Goal: Task Accomplishment & Management: Use online tool/utility

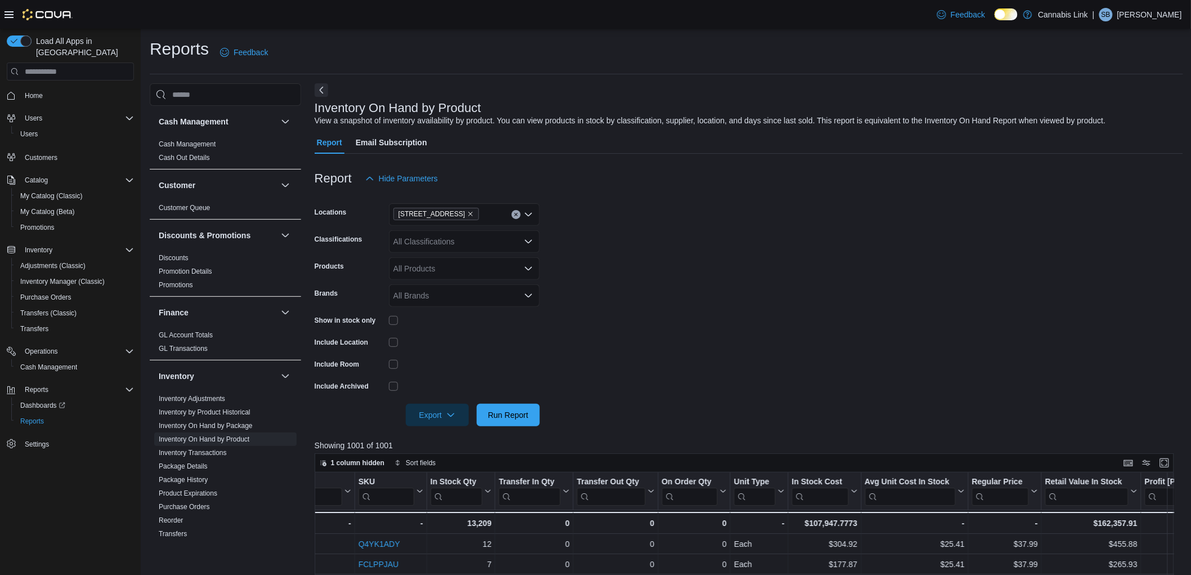
click at [515, 215] on icon "Clear input" at bounding box center [516, 214] width 3 height 3
drag, startPoint x: 735, startPoint y: 285, endPoint x: 682, endPoint y: 284, distance: 53.5
click at [710, 288] on form "Locations All Locations Classifications All Classifications Products All Produc…" at bounding box center [749, 308] width 869 height 236
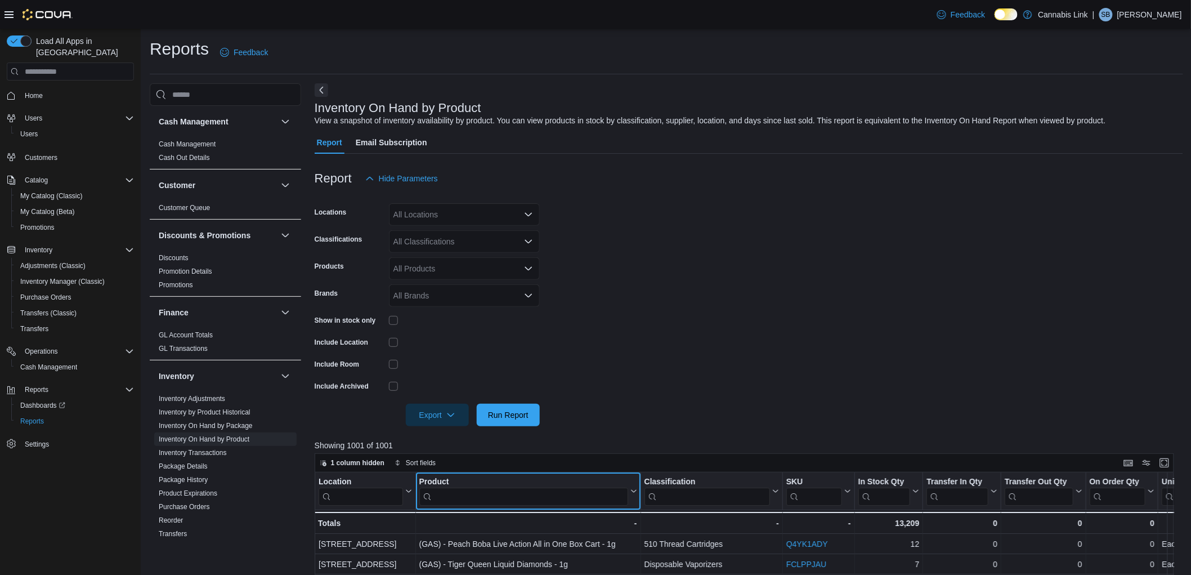
click at [441, 494] on input "search" at bounding box center [523, 497] width 209 height 18
type input "********"
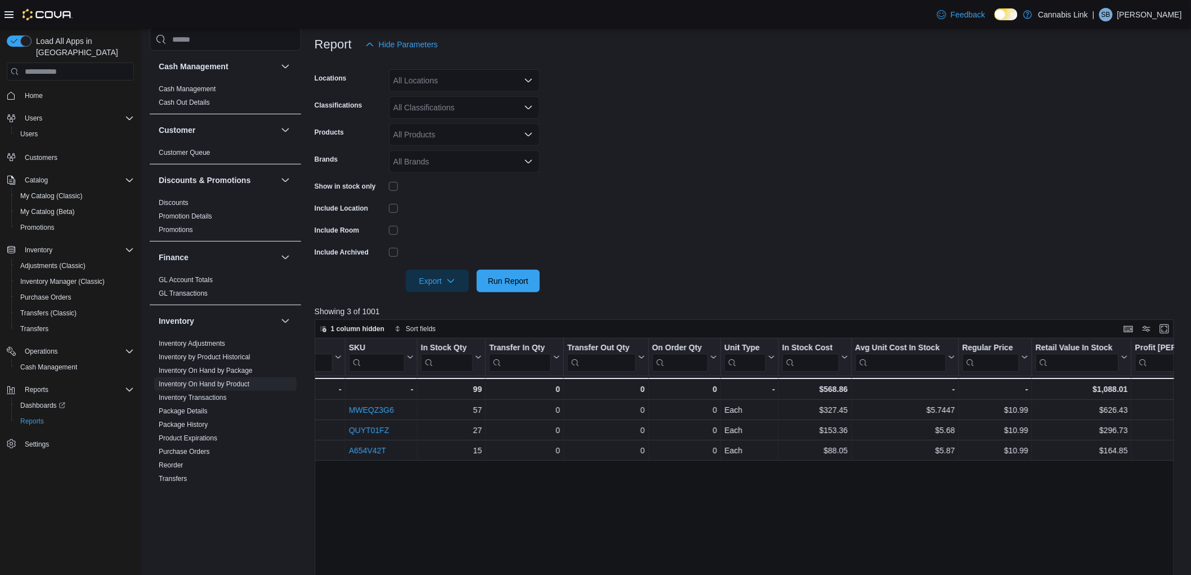
scroll to position [62, 0]
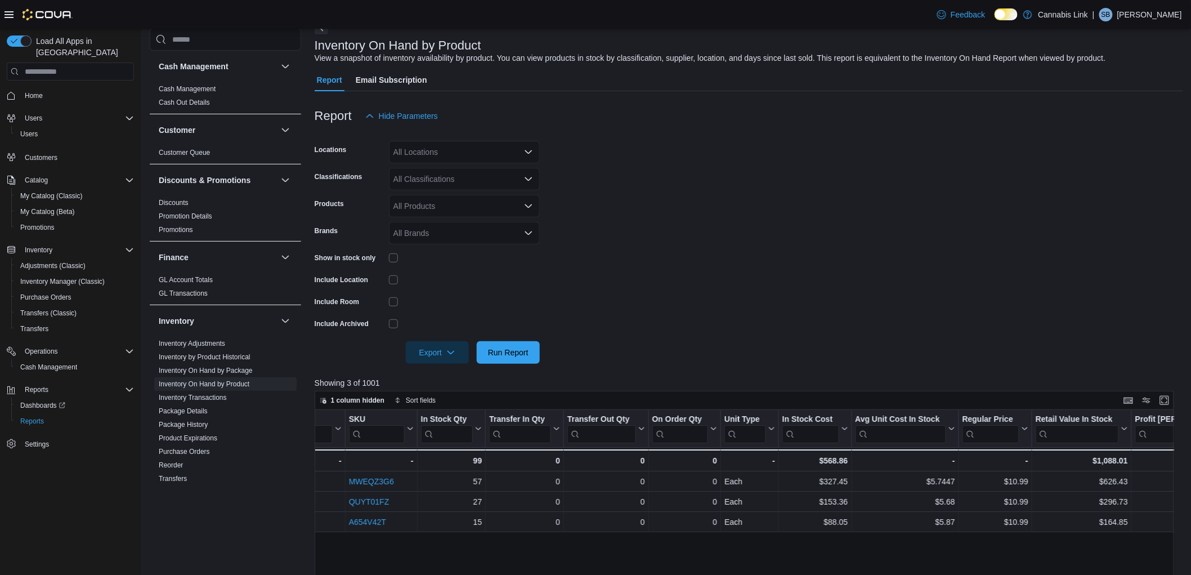
click at [462, 155] on div "All Locations" at bounding box center [464, 152] width 151 height 23
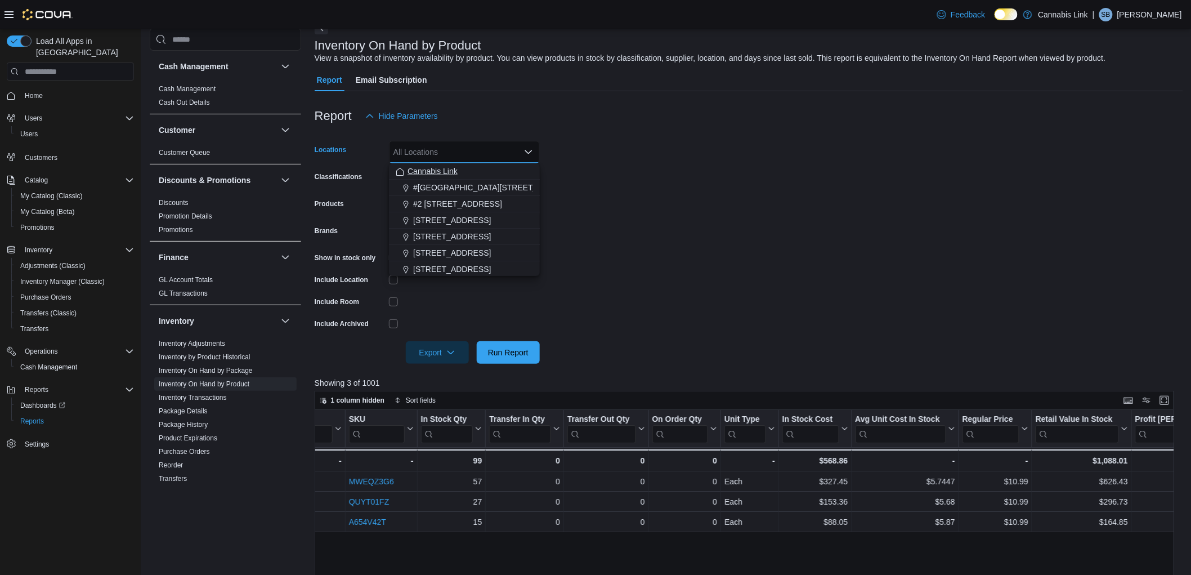
click at [484, 168] on div "Cannabis Link" at bounding box center [464, 171] width 137 height 11
click at [629, 231] on form "Locations Cannabis Link Combo box. Selected. Cannabis Link. Press Backspace to …" at bounding box center [749, 245] width 869 height 236
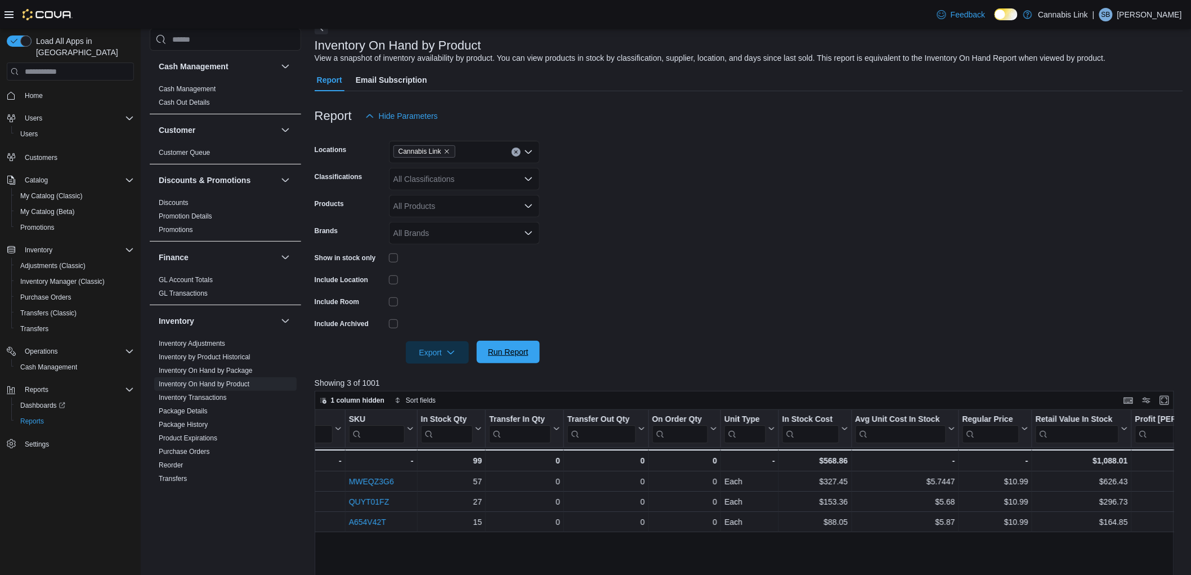
click at [507, 351] on span "Run Report" at bounding box center [508, 351] width 41 height 11
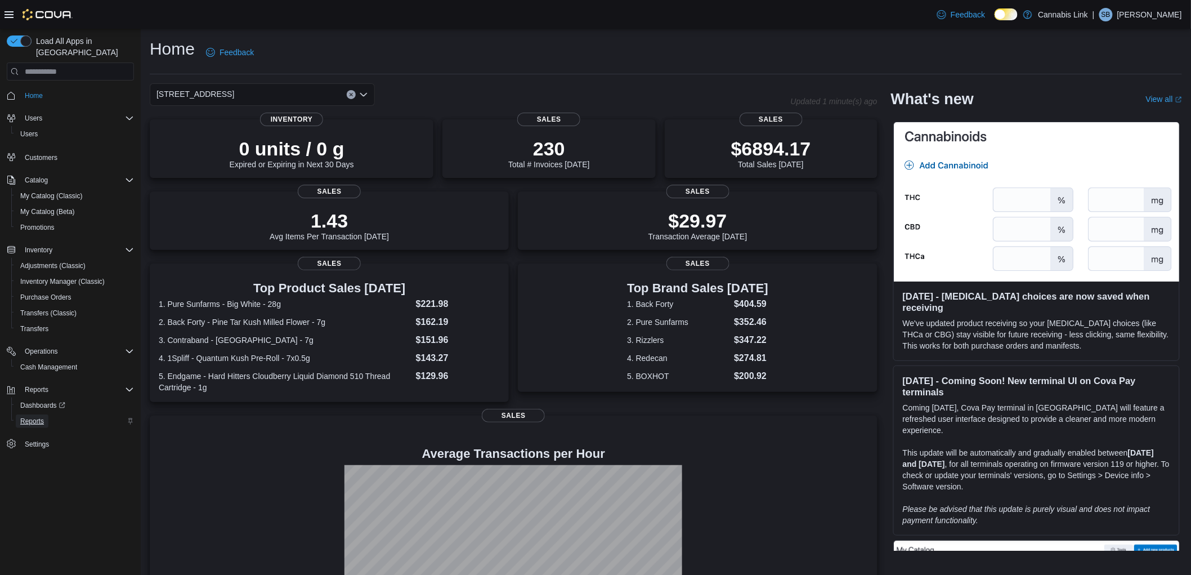
click at [27, 417] on span "Reports" at bounding box center [32, 421] width 24 height 9
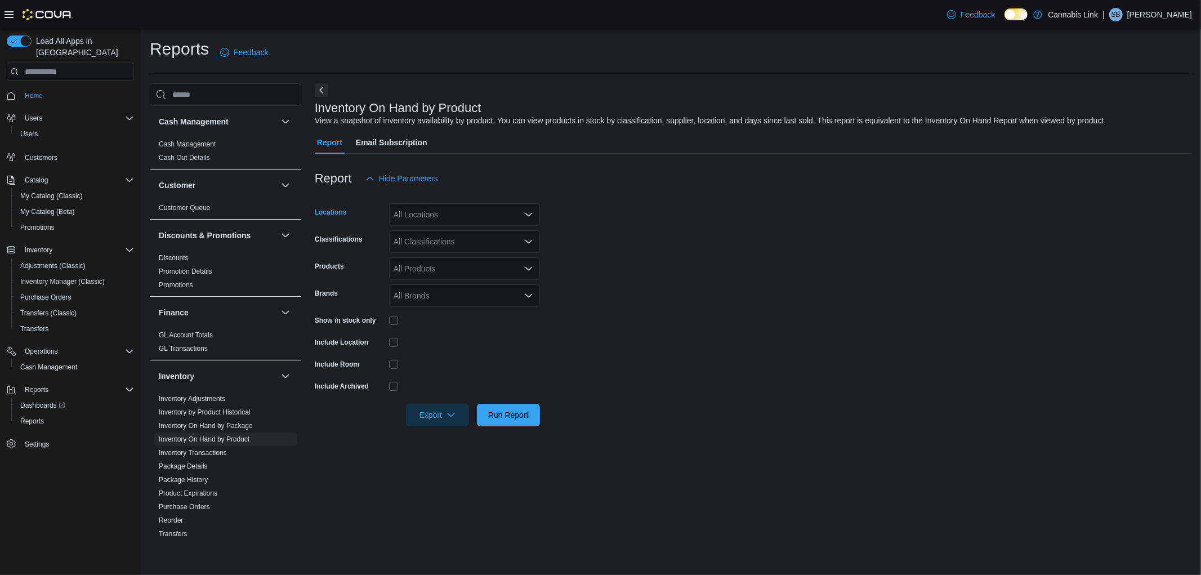
click at [422, 209] on div "All Locations" at bounding box center [464, 214] width 151 height 23
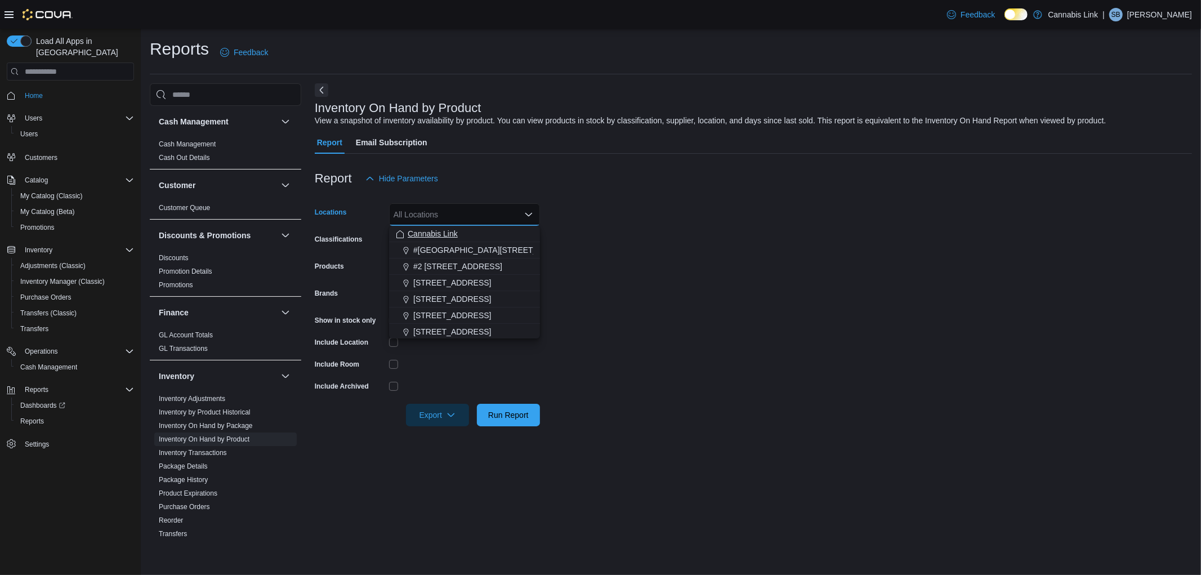
click at [425, 235] on span "Cannabis Link" at bounding box center [433, 233] width 50 height 11
drag, startPoint x: 668, startPoint y: 206, endPoint x: 646, endPoint y: 232, distance: 34.0
click at [671, 214] on form "Locations Cannabis Link Combo box. Selected. Cannabis Link. Press Backspace to …" at bounding box center [753, 308] width 877 height 236
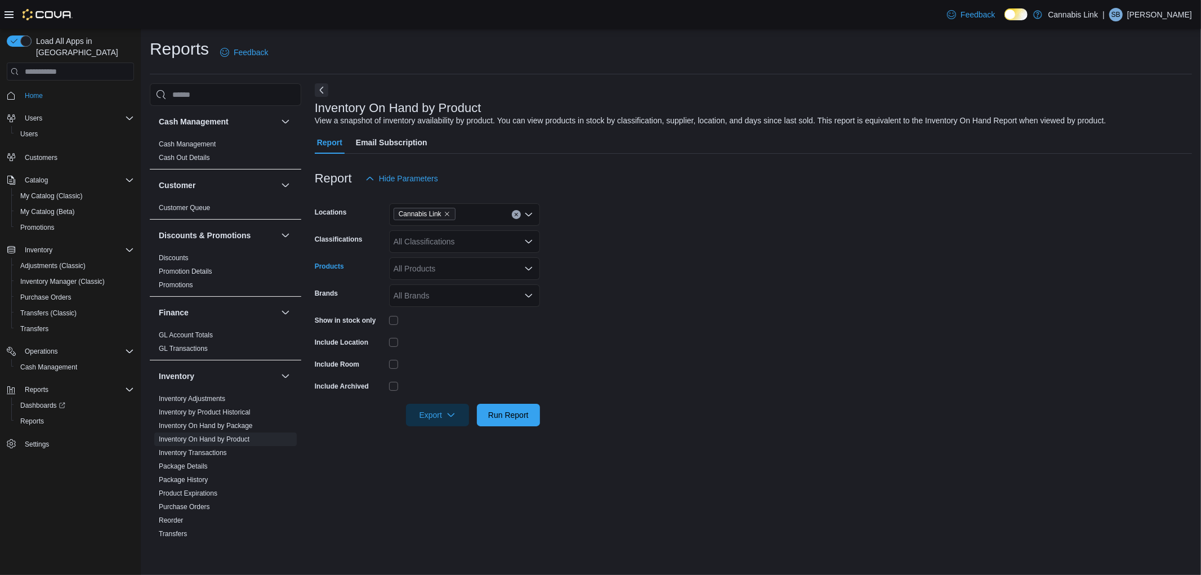
click at [453, 265] on div "All Products" at bounding box center [464, 268] width 151 height 23
type input "*"
click at [605, 294] on form "Locations Cannabis Link Classifications All Classifications Products All Produc…" at bounding box center [753, 308] width 877 height 236
click at [453, 299] on div "All Brands" at bounding box center [464, 295] width 151 height 23
type input "****"
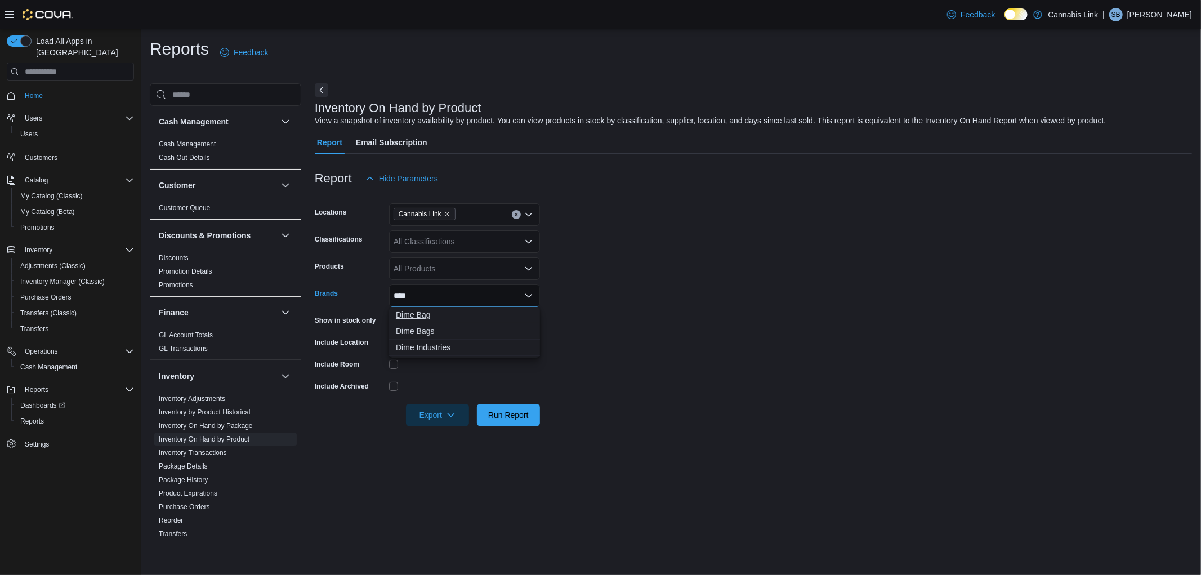
click at [463, 315] on span "Dime Bag" at bounding box center [464, 314] width 137 height 11
click at [652, 316] on form "Locations Cannabis Link Classifications All Classifications Products All Produc…" at bounding box center [753, 308] width 877 height 236
click at [500, 413] on span "Run Report" at bounding box center [508, 414] width 41 height 11
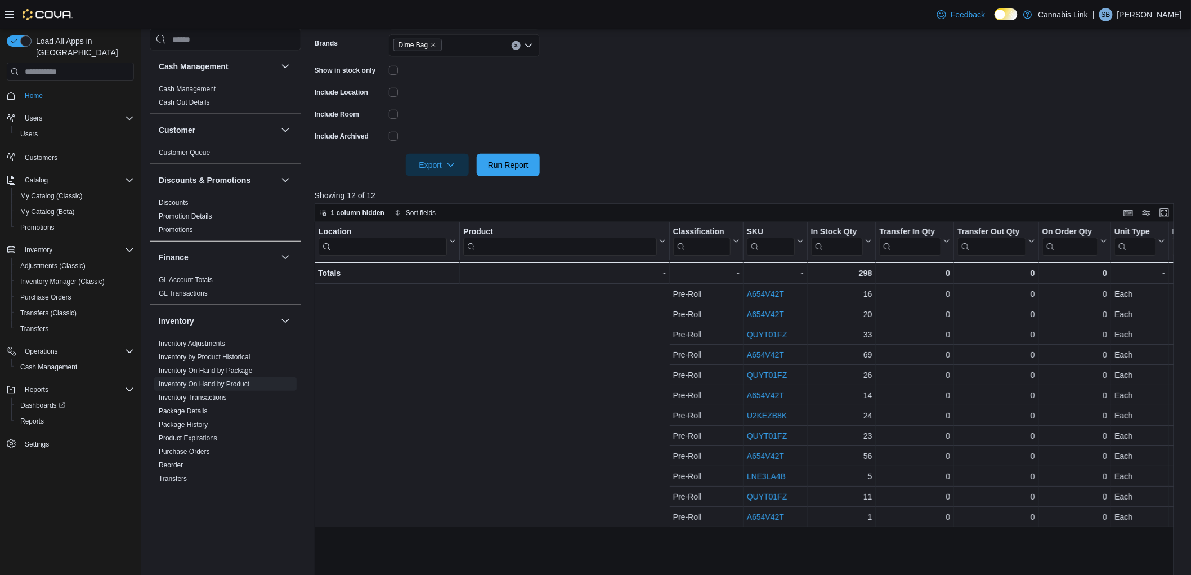
scroll to position [0, 437]
